Goal: Navigation & Orientation: Go to known website

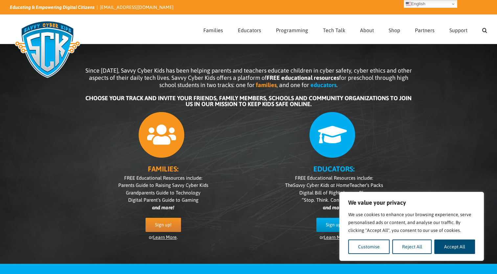
drag, startPoint x: 447, startPoint y: 245, endPoint x: 445, endPoint y: 240, distance: 5.6
click at [447, 245] on button "Accept All" at bounding box center [454, 246] width 41 height 14
checkbox input "true"
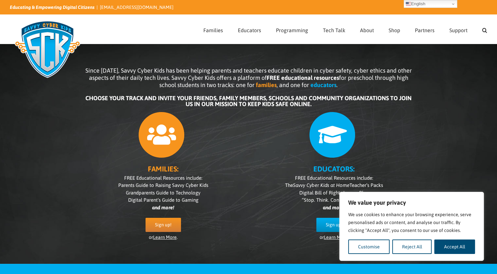
checkbox input "true"
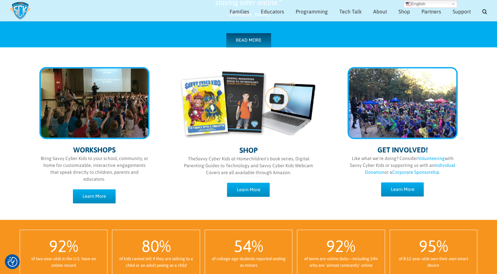
scroll to position [140, 0]
